Goal: Go to known website: Go to known website

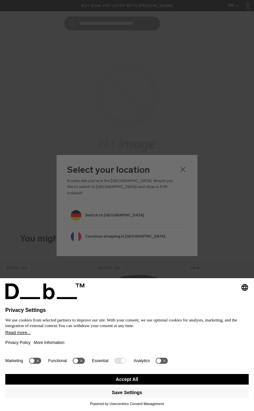
scroll to position [265, 0]
